Goal: Information Seeking & Learning: Learn about a topic

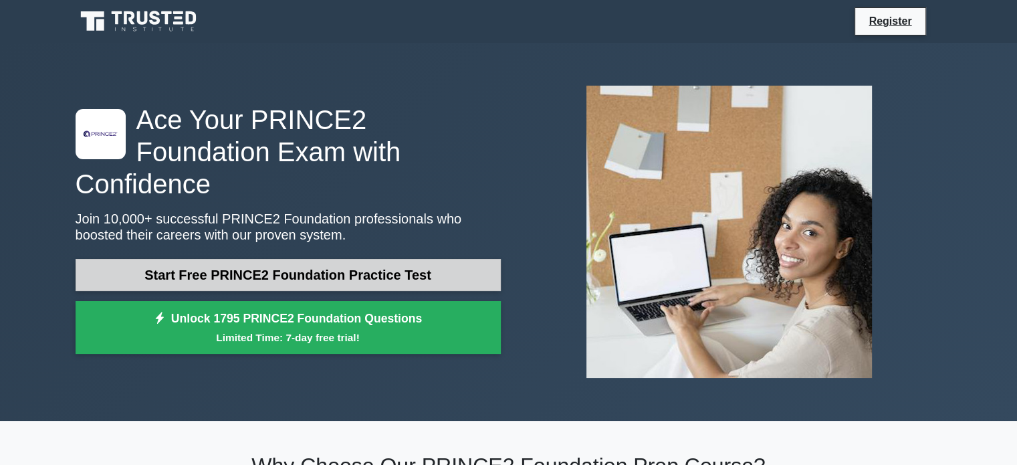
click at [388, 265] on link "Start Free PRINCE2 Foundation Practice Test" at bounding box center [288, 275] width 425 height 32
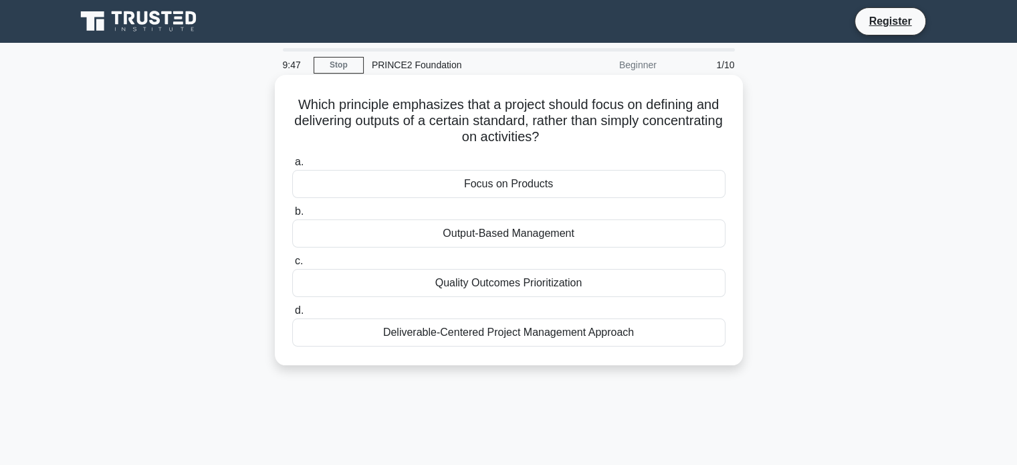
click at [554, 189] on div "Focus on Products" at bounding box center [508, 184] width 433 height 28
click at [292, 166] on input "a. Focus on Products" at bounding box center [292, 162] width 0 height 9
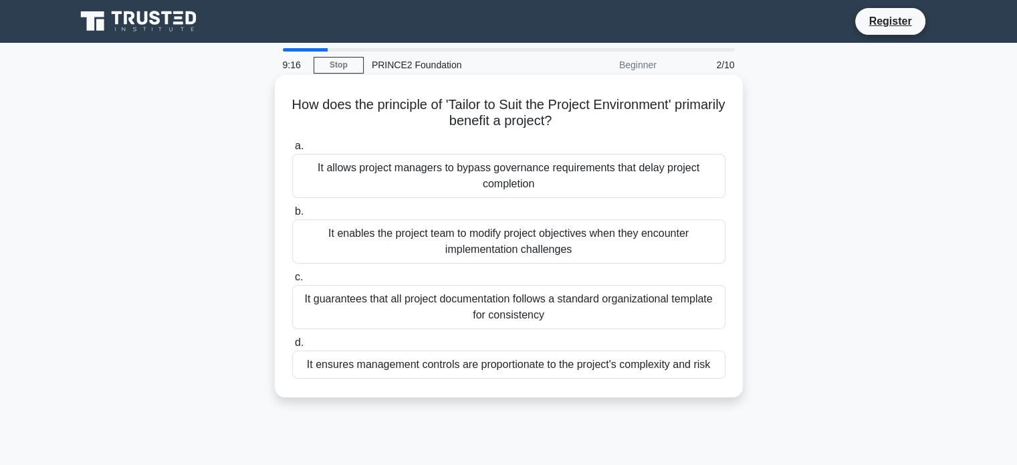
click at [494, 366] on div "It ensures management controls are proportionate to the project's complexity an…" at bounding box center [508, 364] width 433 height 28
click at [292, 347] on input "d. It ensures management controls are proportionate to the project's complexity…" at bounding box center [292, 342] width 0 height 9
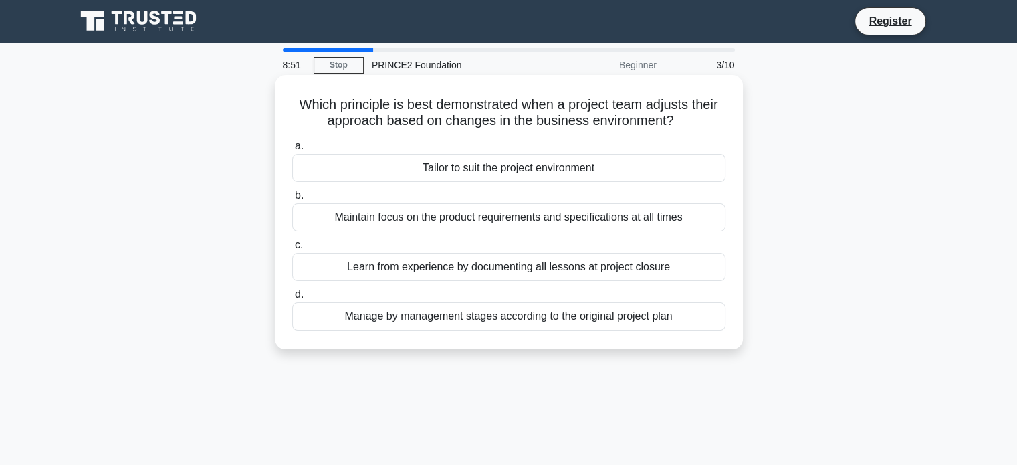
click at [492, 173] on div "Tailor to suit the project environment" at bounding box center [508, 168] width 433 height 28
click at [292, 150] on input "a. Tailor to suit the project environment" at bounding box center [292, 146] width 0 height 9
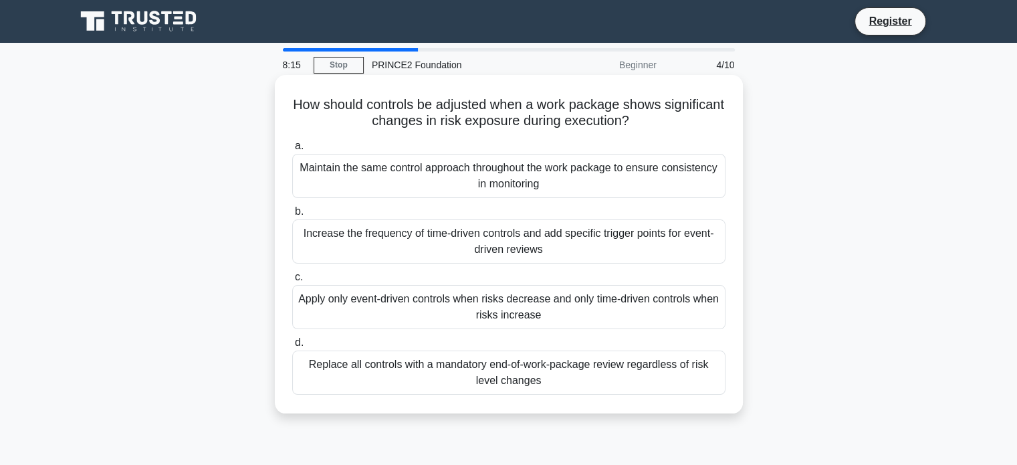
click at [526, 236] on div "Increase the frequency of time-driven controls and add specific trigger points …" at bounding box center [508, 241] width 433 height 44
click at [292, 216] on input "b. Increase the frequency of time-driven controls and add specific trigger poin…" at bounding box center [292, 211] width 0 height 9
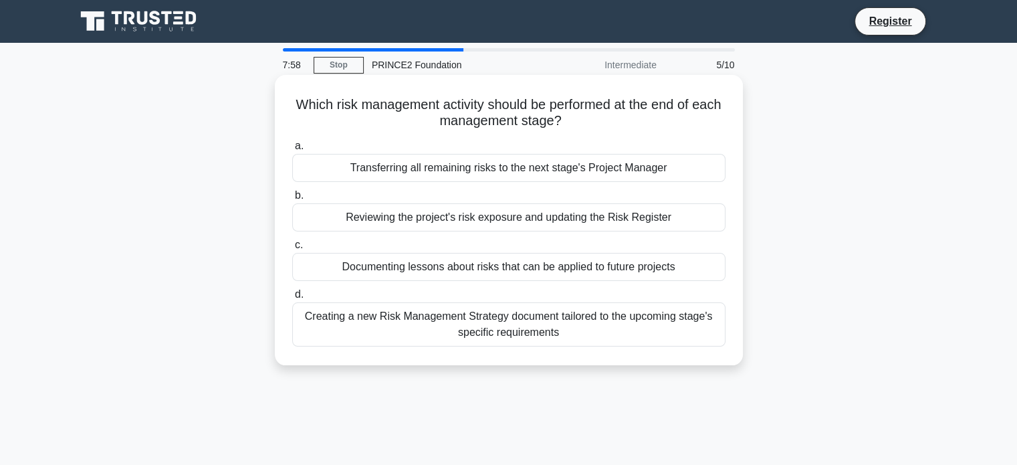
click at [511, 223] on div "Reviewing the project's risk exposure and updating the Risk Register" at bounding box center [508, 217] width 433 height 28
click at [292, 200] on input "b. Reviewing the project's risk exposure and updating the Risk Register" at bounding box center [292, 195] width 0 height 9
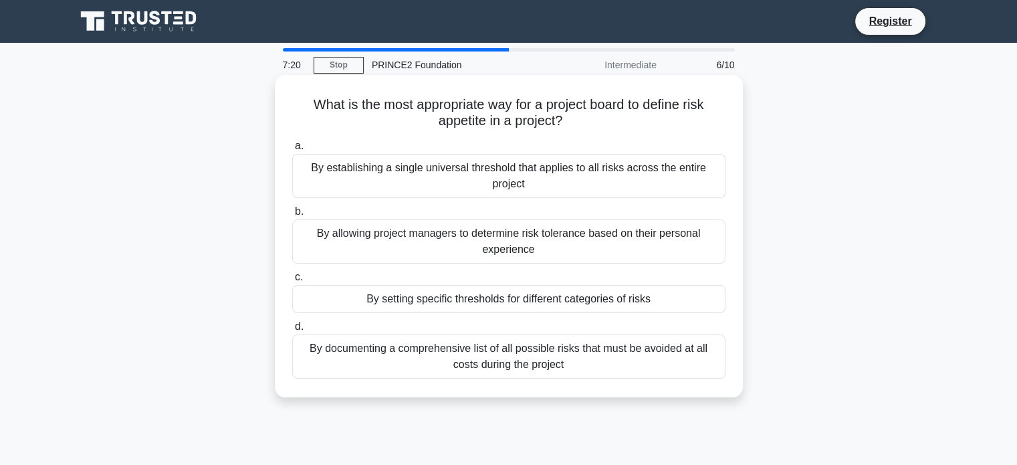
click at [520, 299] on div "By setting specific thresholds for different categories of risks" at bounding box center [508, 299] width 433 height 28
click at [292, 281] on input "c. By setting specific thresholds for different categories of risks" at bounding box center [292, 277] width 0 height 9
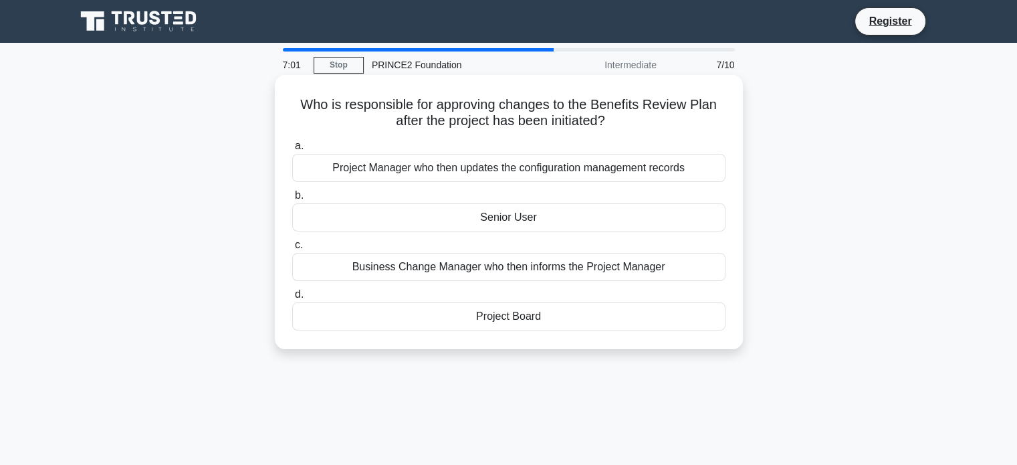
click at [505, 320] on div "Project Board" at bounding box center [508, 316] width 433 height 28
click at [292, 299] on input "d. Project Board" at bounding box center [292, 294] width 0 height 9
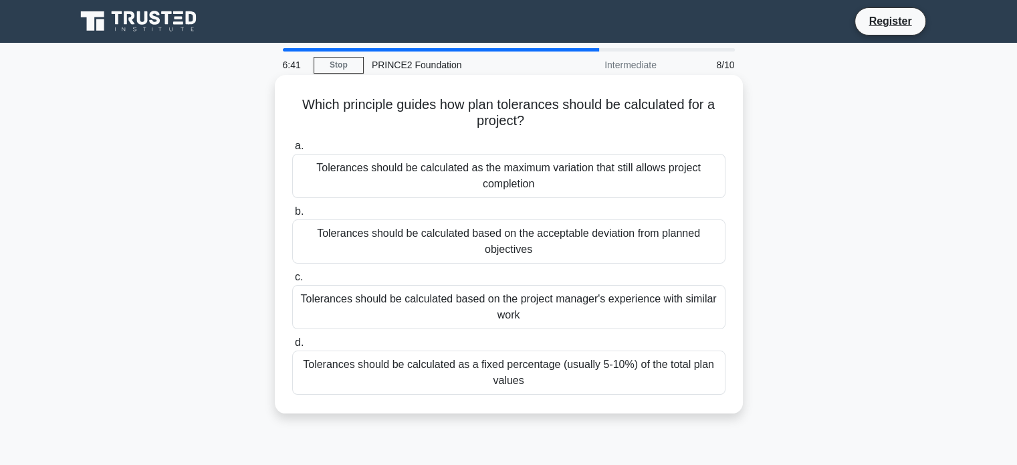
click at [519, 239] on div "Tolerances should be calculated based on the acceptable deviation from planned …" at bounding box center [508, 241] width 433 height 44
click at [292, 216] on input "b. Tolerances should be calculated based on the acceptable deviation from plann…" at bounding box center [292, 211] width 0 height 9
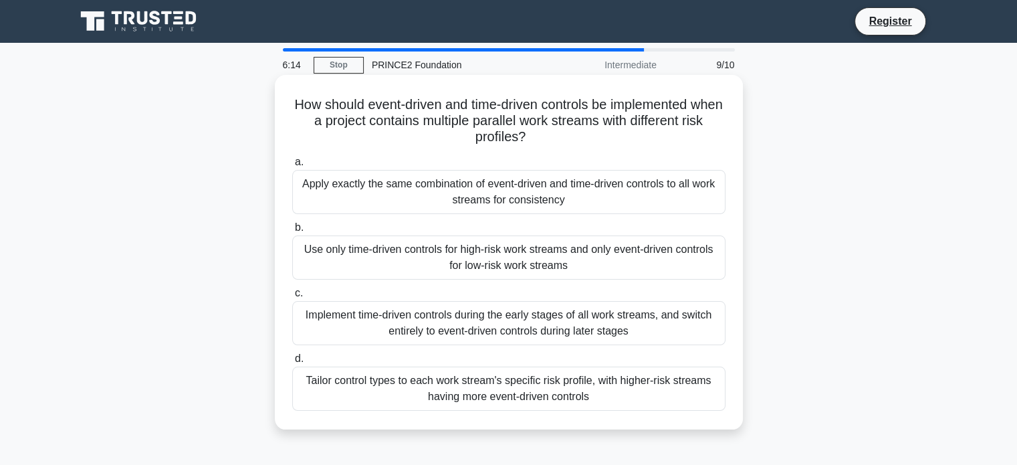
click at [575, 257] on div "Use only time-driven controls for high-risk work streams and only event-driven …" at bounding box center [508, 257] width 433 height 44
click at [292, 232] on input "b. Use only time-driven controls for high-risk work streams and only event-driv…" at bounding box center [292, 227] width 0 height 9
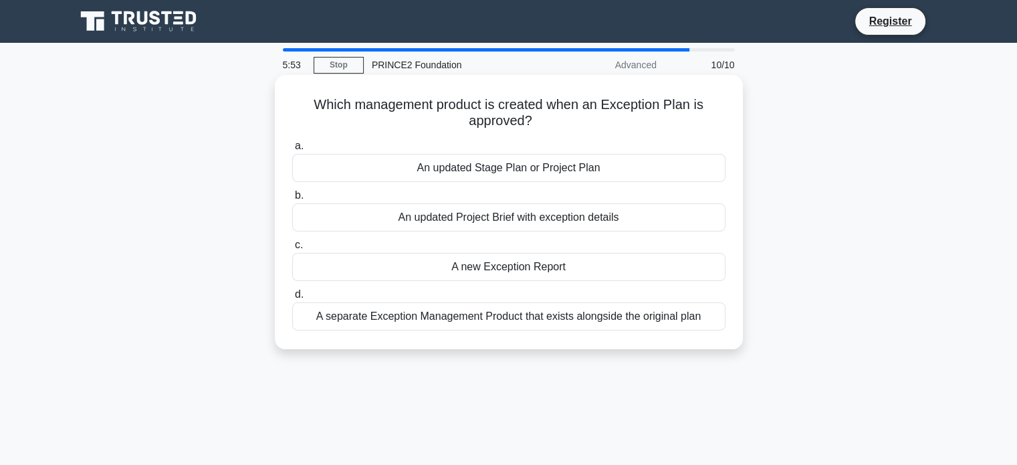
click at [576, 168] on div "An updated Stage Plan or Project Plan" at bounding box center [508, 168] width 433 height 28
click at [292, 150] on input "a. An updated Stage Plan or Project Plan" at bounding box center [292, 146] width 0 height 9
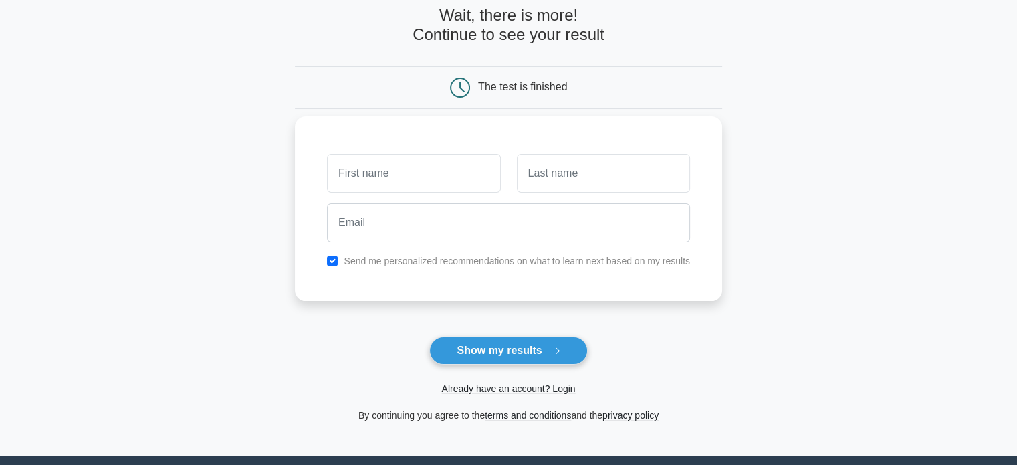
scroll to position [70, 0]
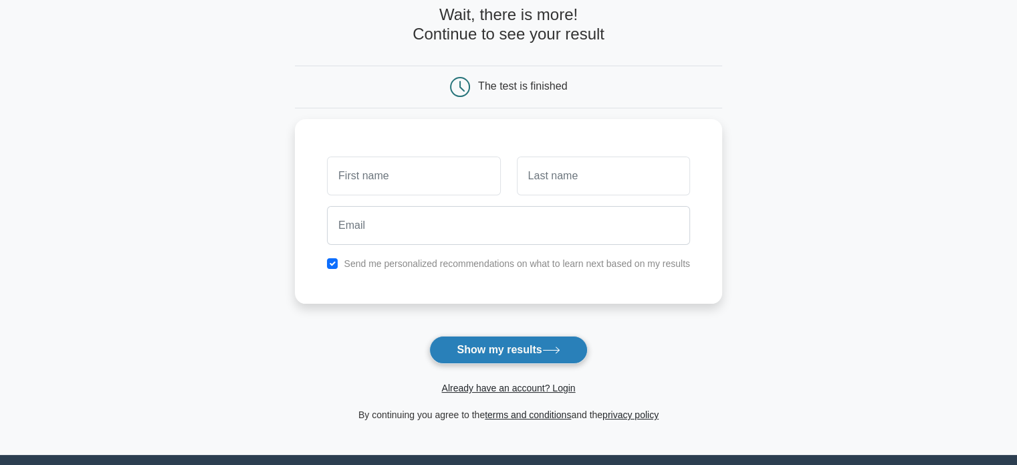
click at [518, 340] on button "Show my results" at bounding box center [508, 350] width 158 height 28
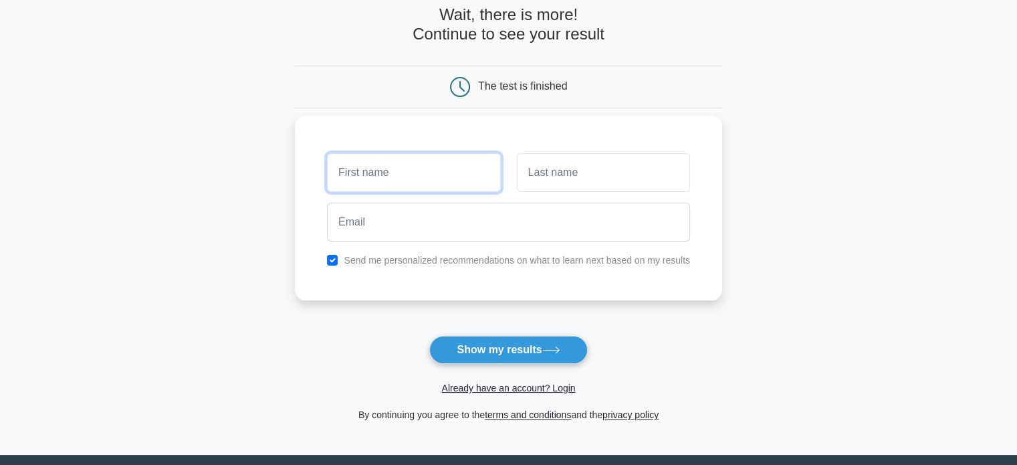
click at [431, 179] on input "text" at bounding box center [413, 172] width 173 height 39
type input "Duarte"
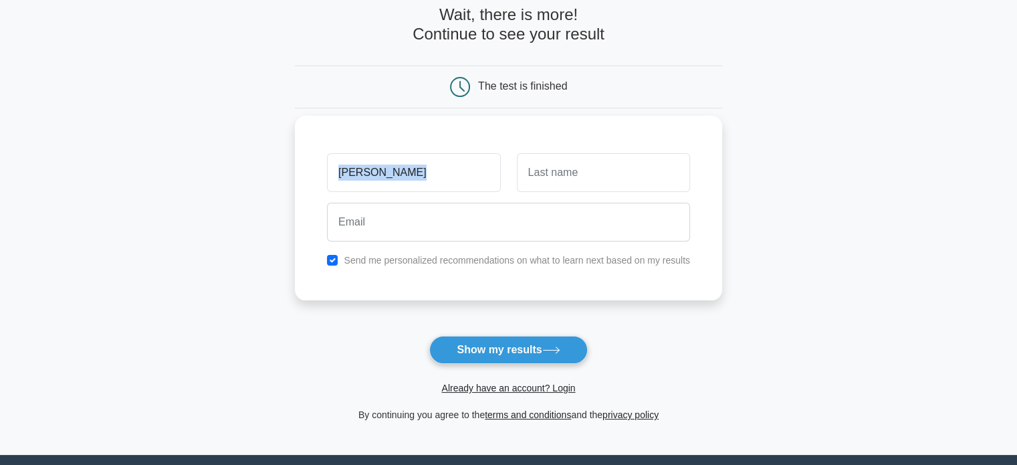
drag, startPoint x: 505, startPoint y: 191, endPoint x: 548, endPoint y: 176, distance: 45.5
click at [548, 176] on div "Duarte" at bounding box center [508, 172] width 379 height 49
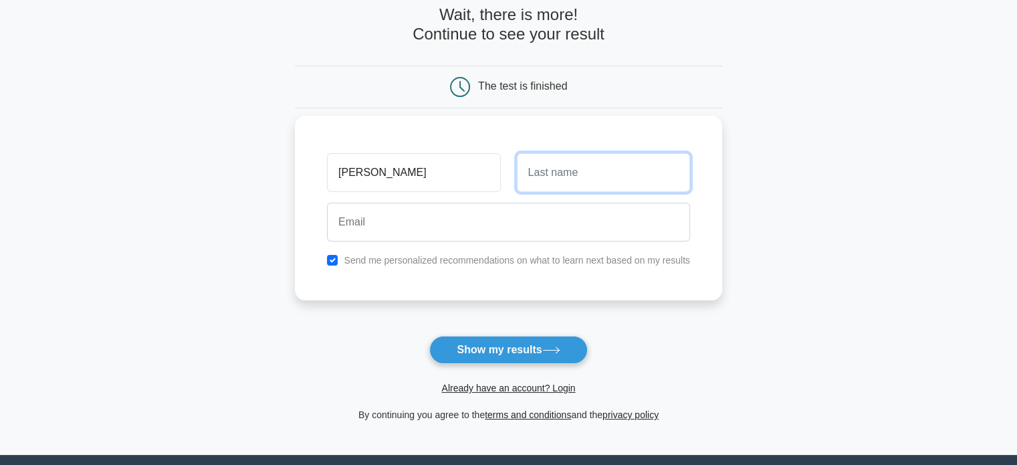
click at [548, 176] on input "text" at bounding box center [603, 172] width 173 height 39
type input "Martins"
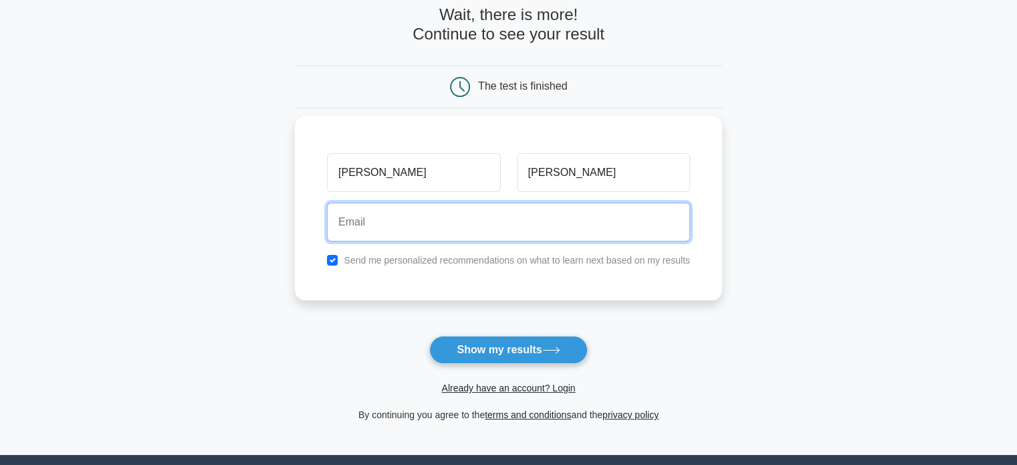
click at [523, 224] on input "email" at bounding box center [508, 222] width 363 height 39
type input "duartejmartins@outlook.com"
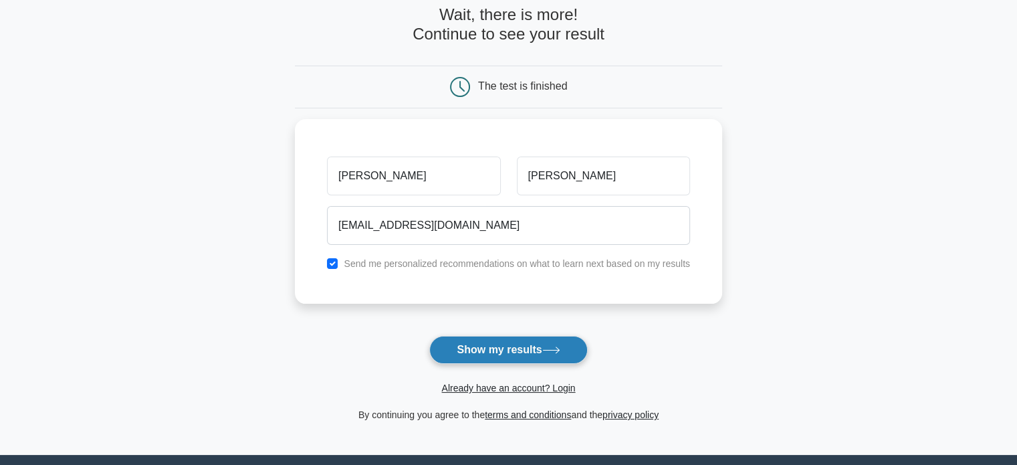
click at [493, 350] on button "Show my results" at bounding box center [508, 350] width 158 height 28
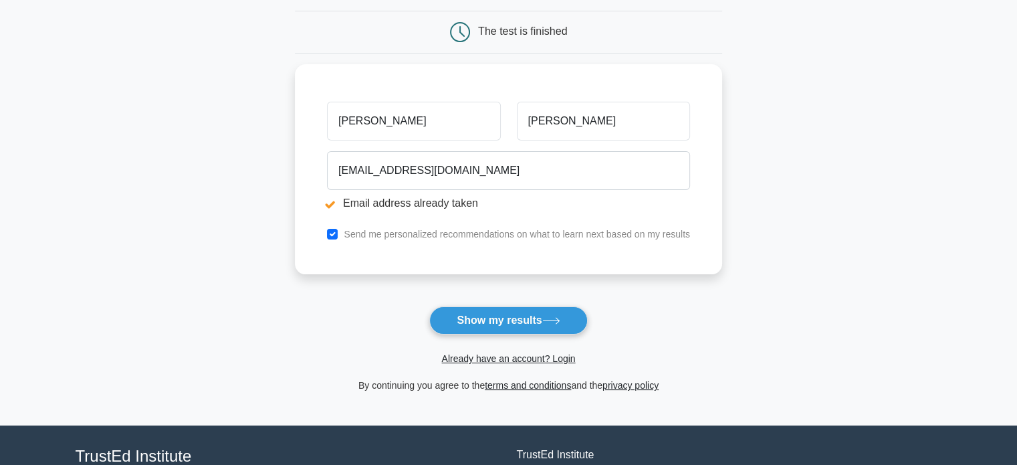
scroll to position [176, 0]
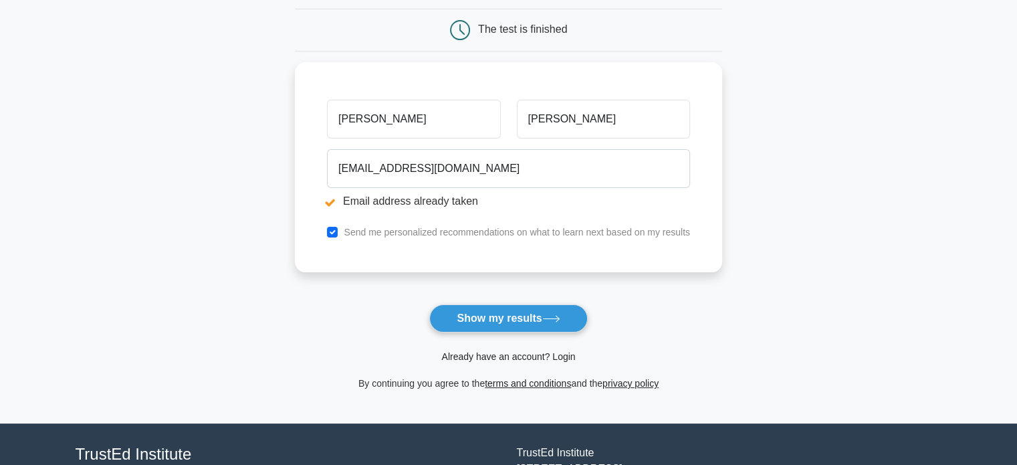
click at [511, 354] on link "Already have an account? Login" at bounding box center [508, 356] width 134 height 11
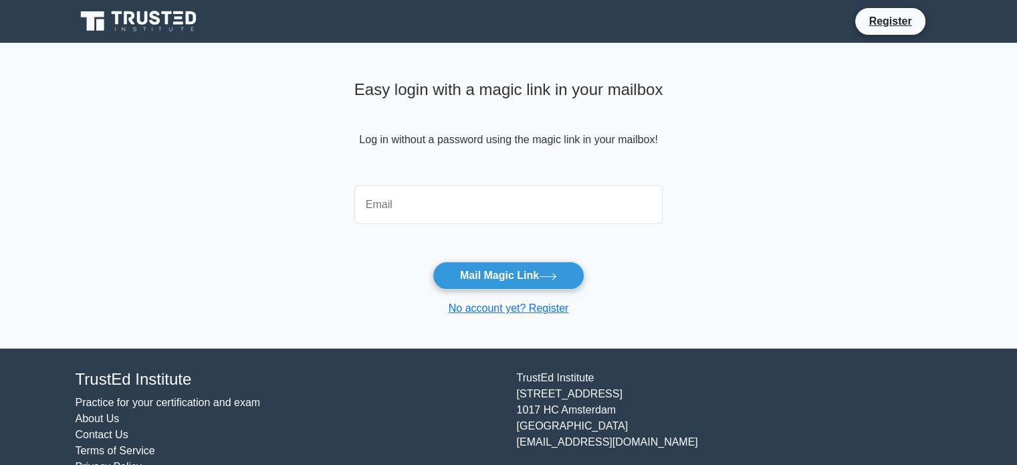
click at [463, 199] on input "email" at bounding box center [508, 204] width 309 height 39
type input "[EMAIL_ADDRESS][DOMAIN_NAME]"
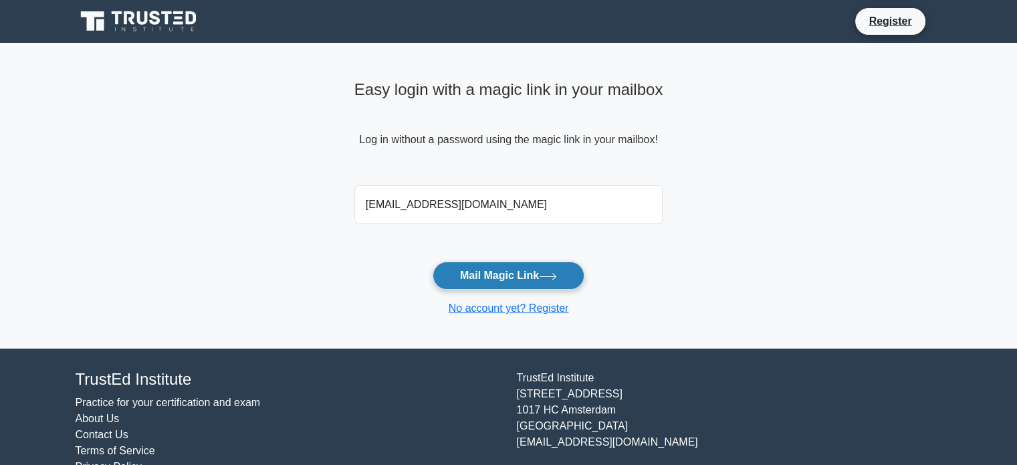
click at [486, 270] on button "Mail Magic Link" at bounding box center [509, 275] width 152 height 28
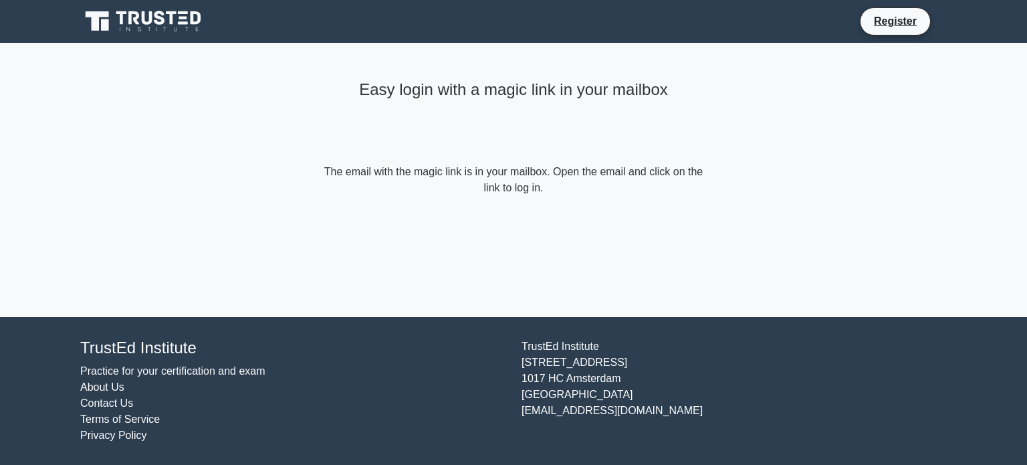
click at [127, 16] on icon at bounding box center [144, 21] width 128 height 25
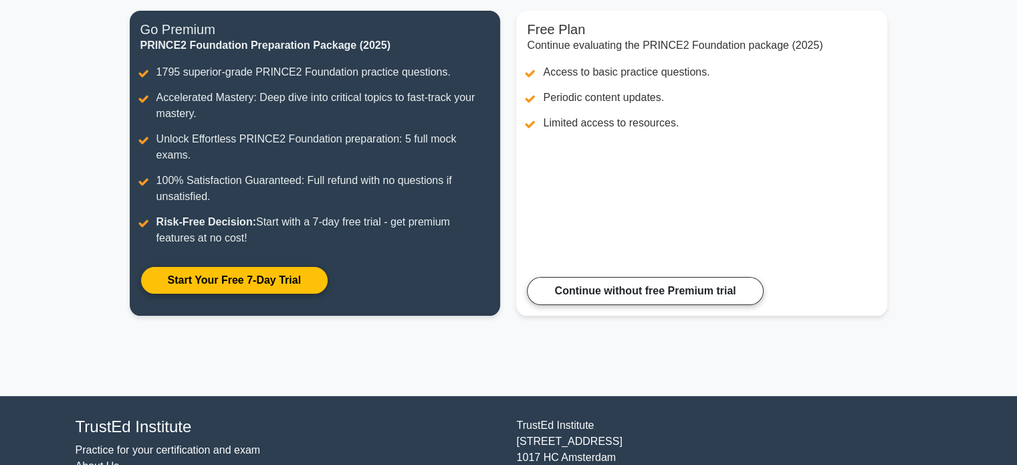
scroll to position [173, 0]
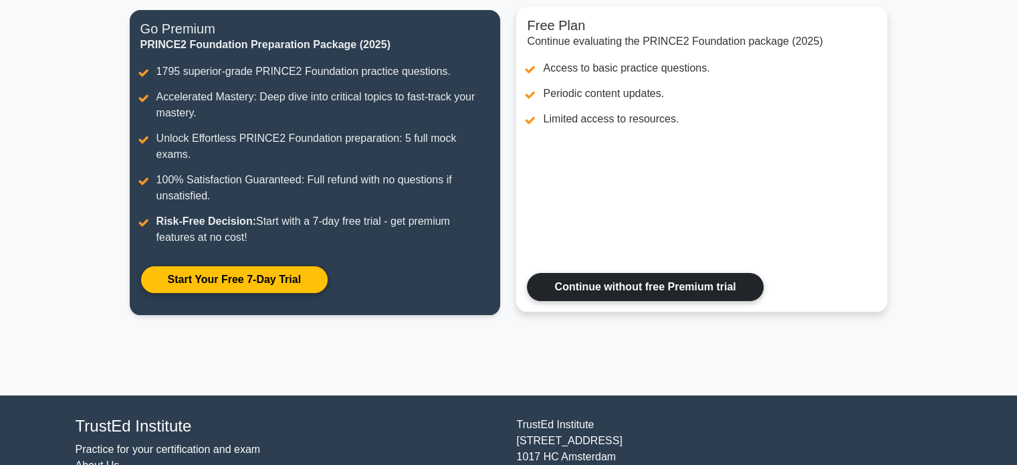
click at [618, 273] on link "Continue without free Premium trial" at bounding box center [645, 287] width 236 height 28
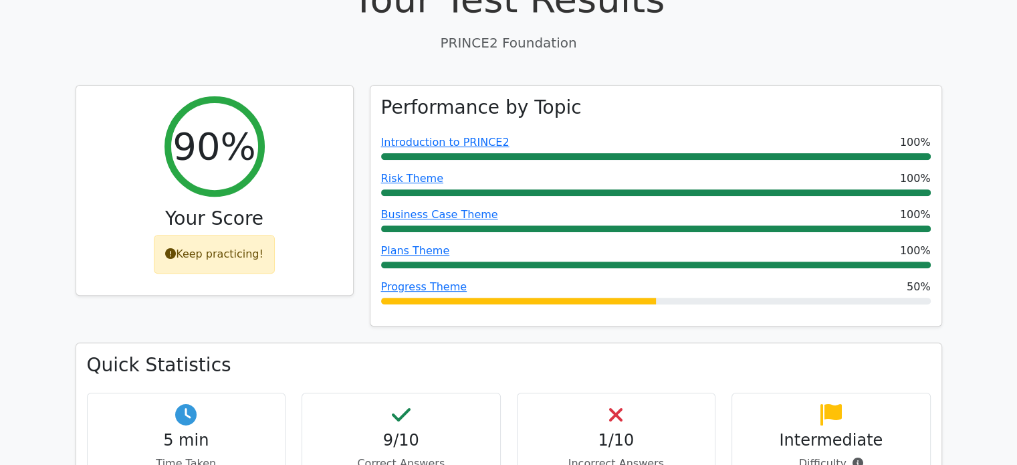
scroll to position [478, 0]
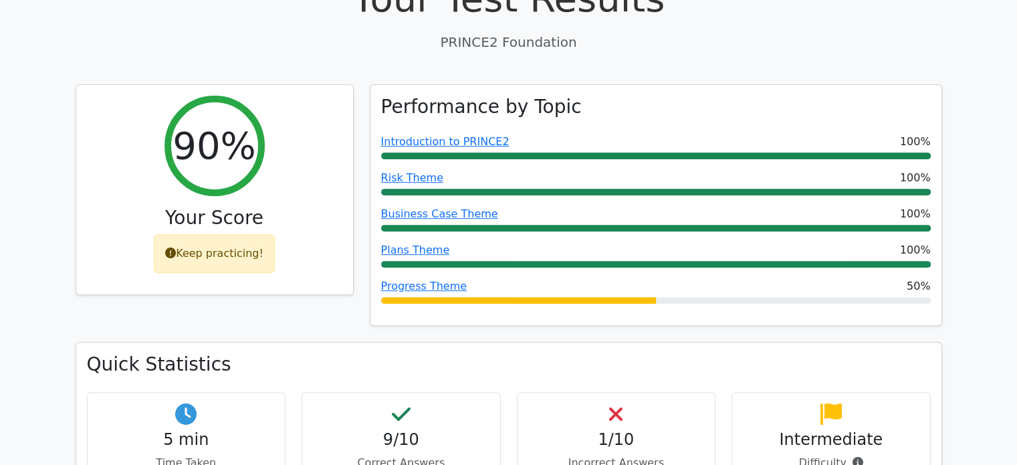
click at [618, 269] on div "Performance by Topic Introduction to PRINCE2 100% Risk Theme 100% Business Case…" at bounding box center [655, 205] width 571 height 241
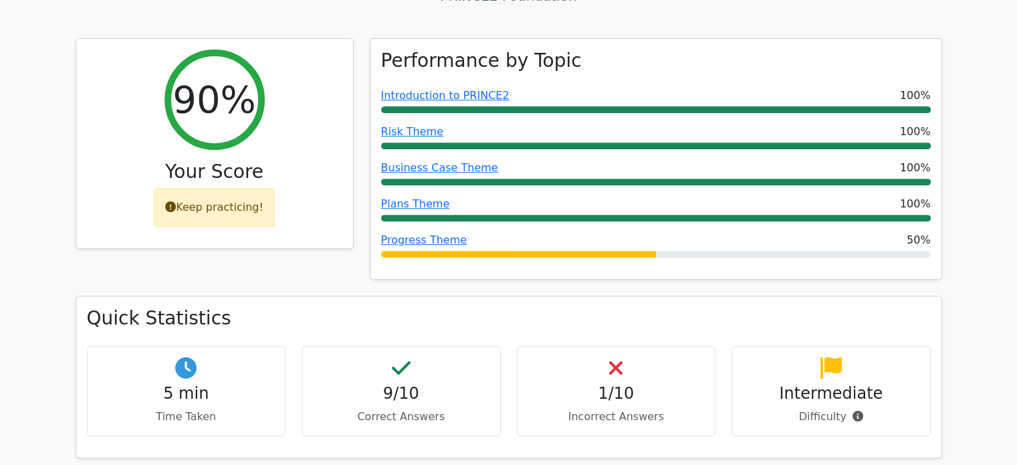
scroll to position [526, 0]
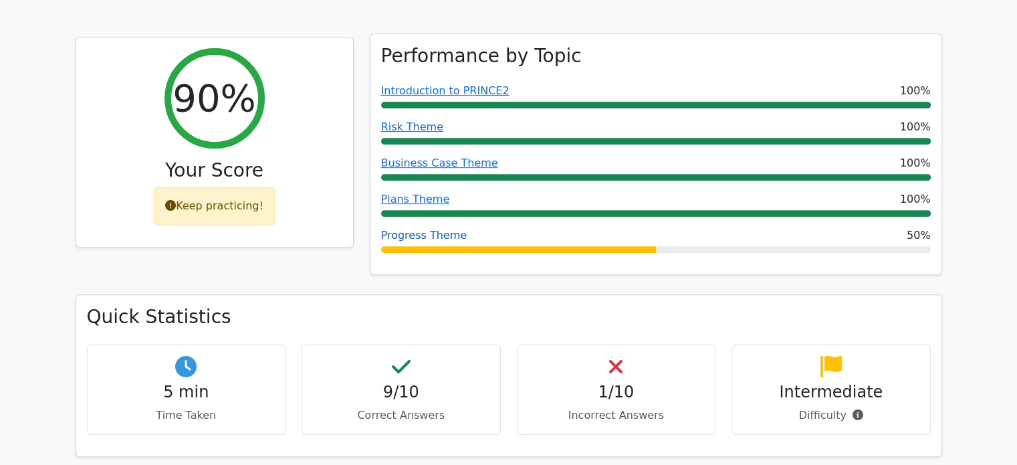
click at [423, 229] on link "Progress Theme" at bounding box center [424, 235] width 86 height 13
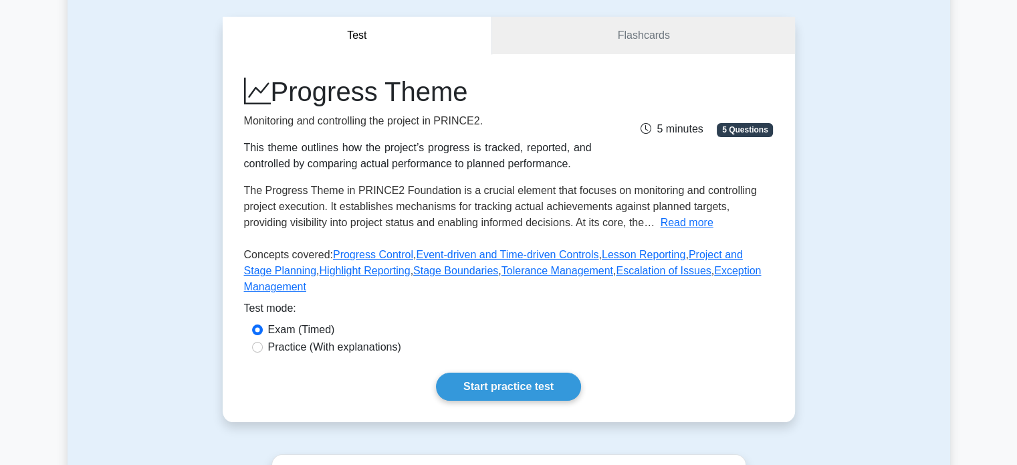
scroll to position [116, 0]
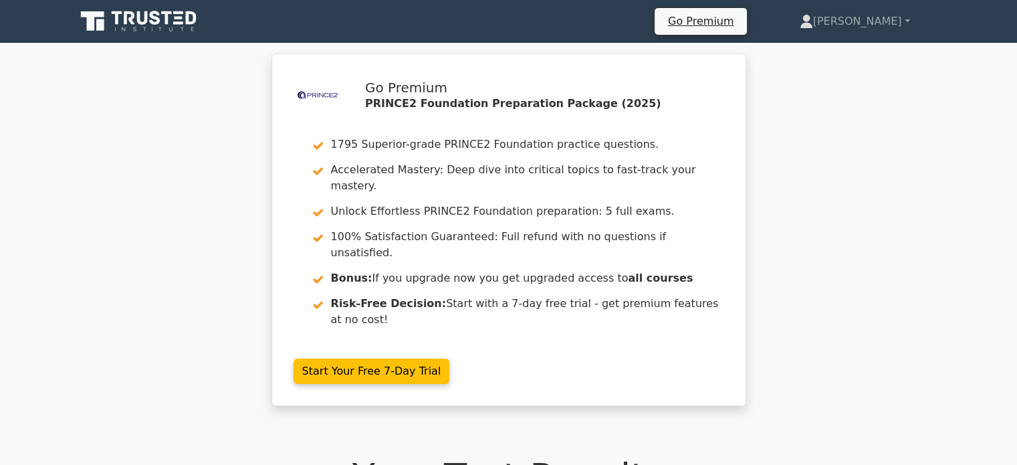
click at [140, 16] on icon at bounding box center [140, 21] width 128 height 25
